Goal: Transaction & Acquisition: Purchase product/service

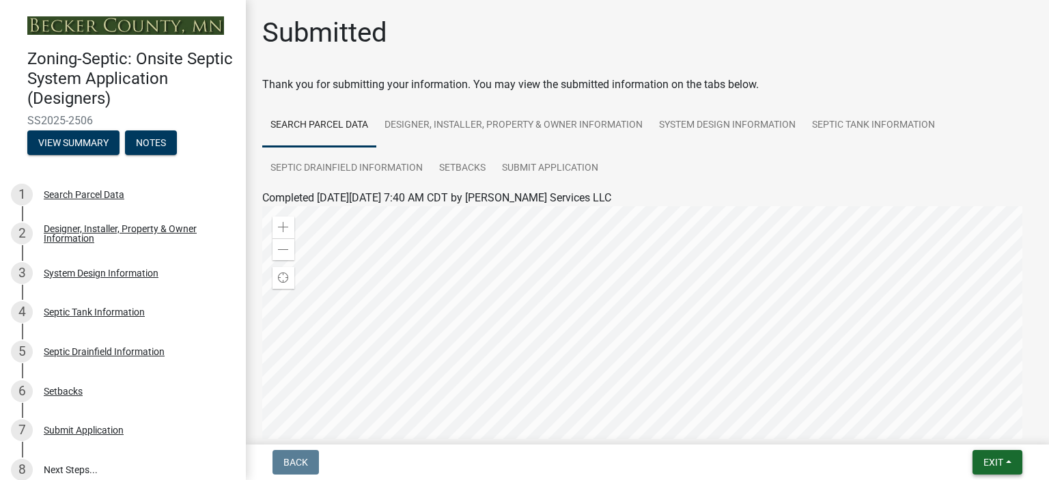
click at [1010, 459] on button "Exit" at bounding box center [997, 462] width 50 height 25
click at [961, 425] on button "Save & Exit" at bounding box center [967, 426] width 109 height 33
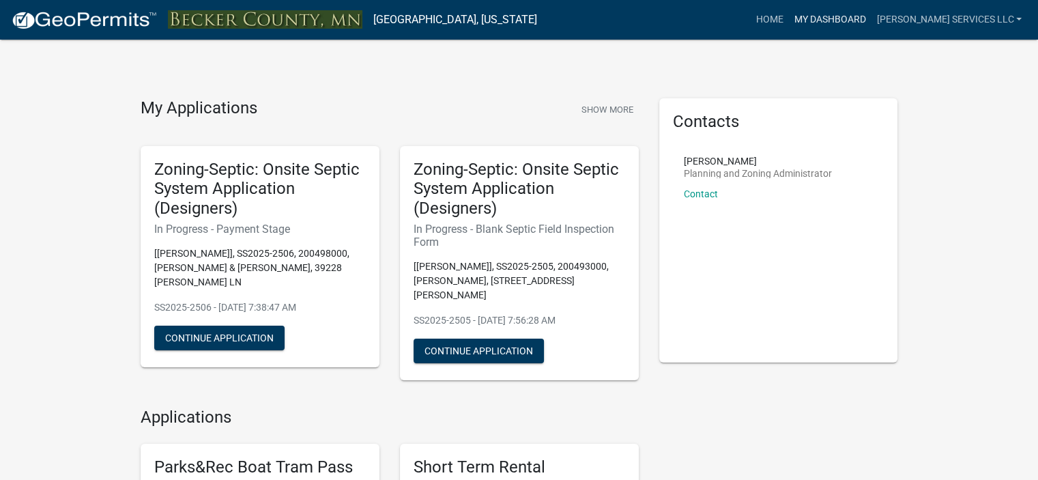
click at [863, 16] on link "My Dashboard" at bounding box center [829, 20] width 83 height 26
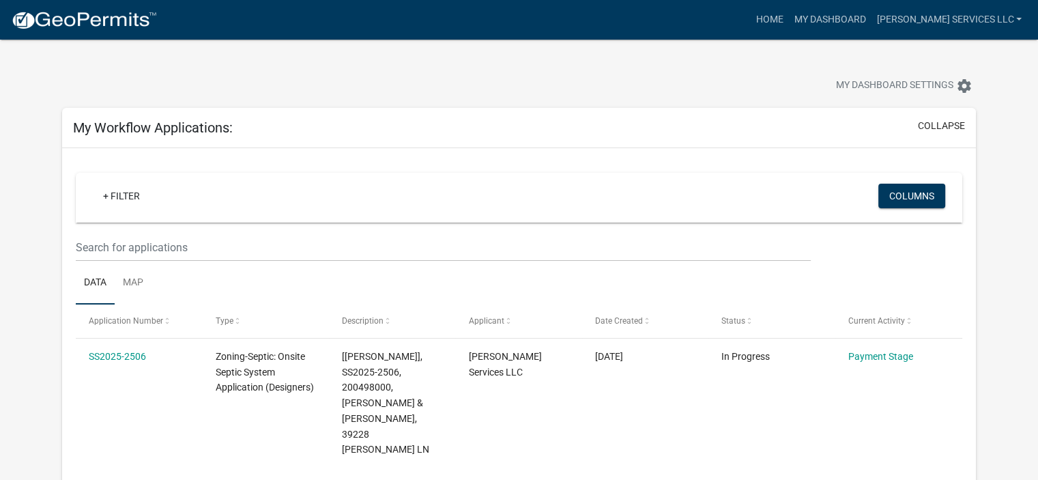
click at [872, 357] on link "Payment Stage" at bounding box center [881, 356] width 65 height 11
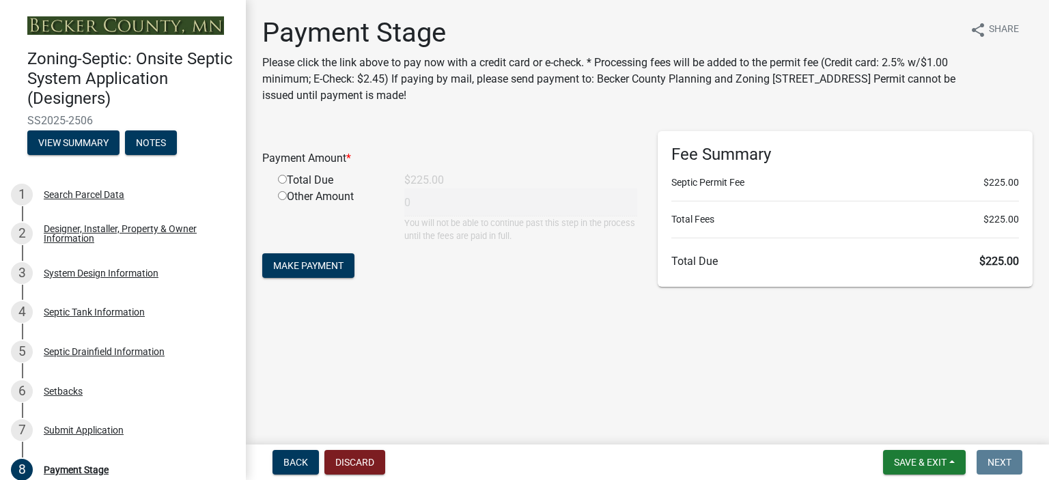
click at [280, 180] on input "radio" at bounding box center [282, 179] width 9 height 9
radio input "true"
type input "225"
click at [305, 266] on span "Make Payment" at bounding box center [308, 265] width 70 height 11
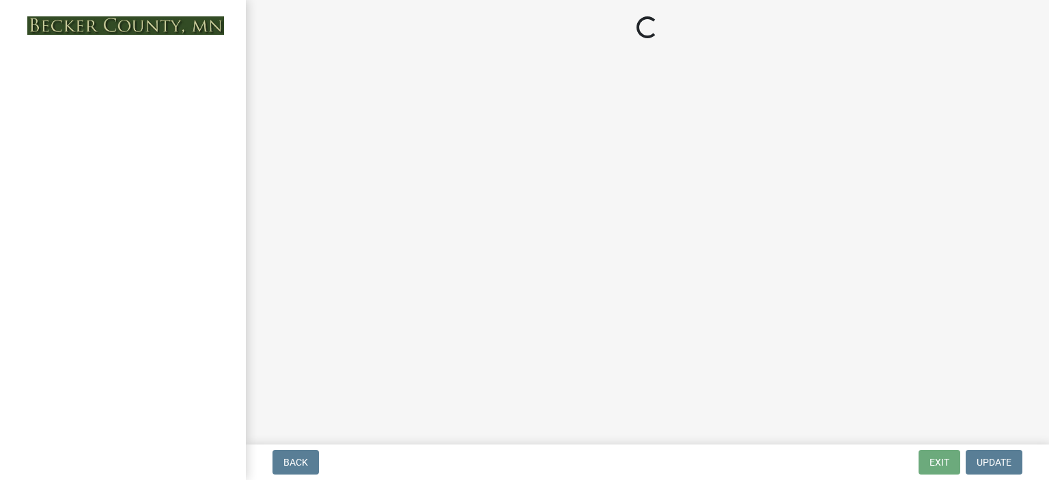
click at [958, 383] on wm-app "Loading... Back Exit Update" at bounding box center [524, 240] width 1049 height 480
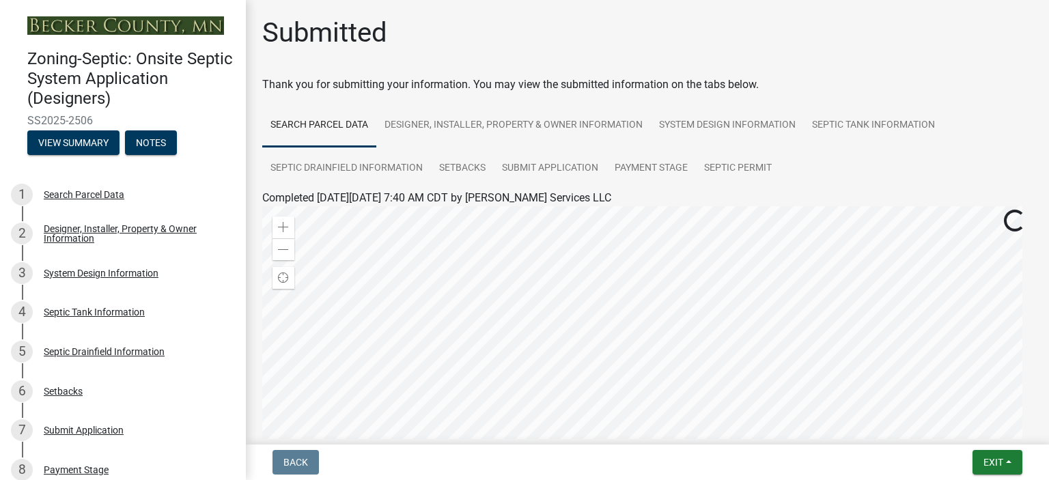
scroll to position [332, 0]
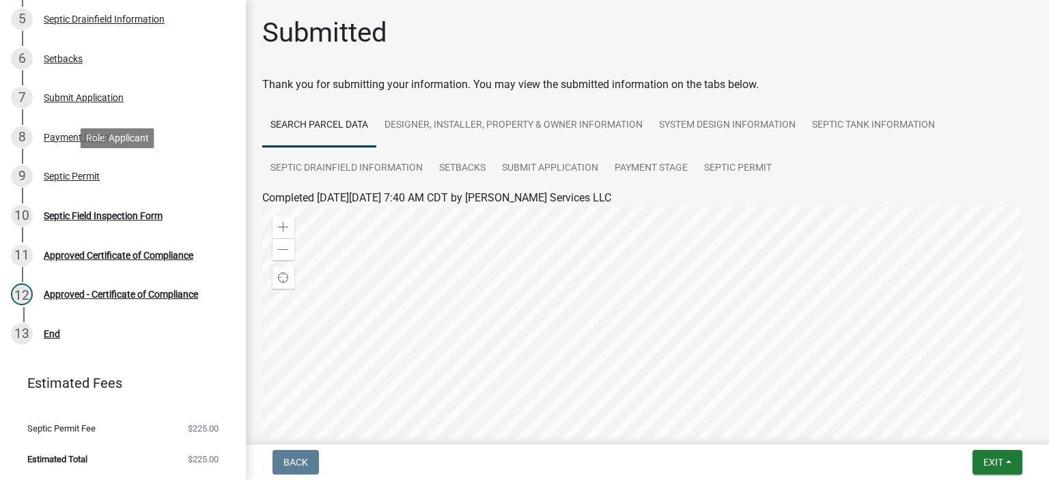
click at [62, 176] on div "Septic Permit" at bounding box center [72, 176] width 56 height 10
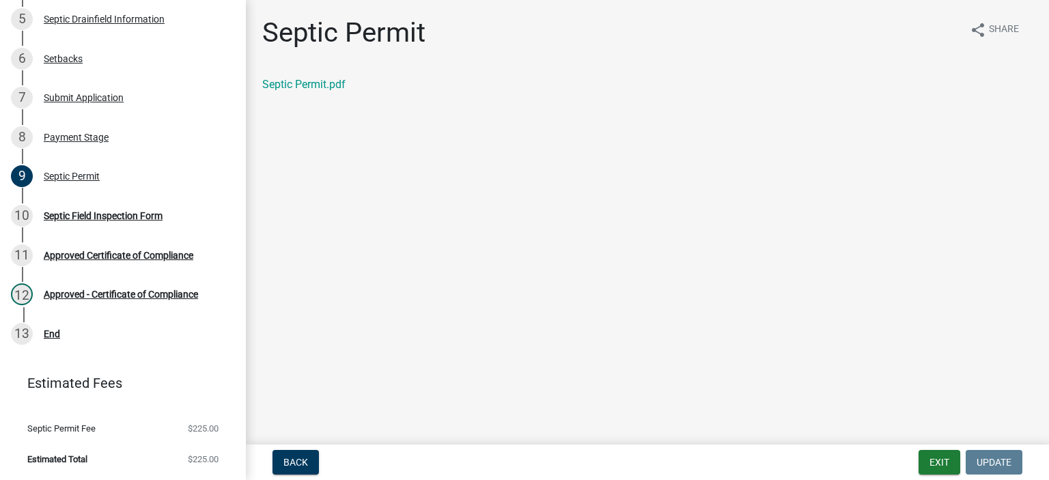
drag, startPoint x: 401, startPoint y: 119, endPoint x: 438, endPoint y: 89, distance: 48.0
click at [438, 89] on main "Septic Permit share Share Septic Permit.pdf" at bounding box center [647, 219] width 803 height 439
click at [302, 89] on link "Septic Permit.pdf" at bounding box center [303, 84] width 83 height 13
